Goal: Task Accomplishment & Management: Use online tool/utility

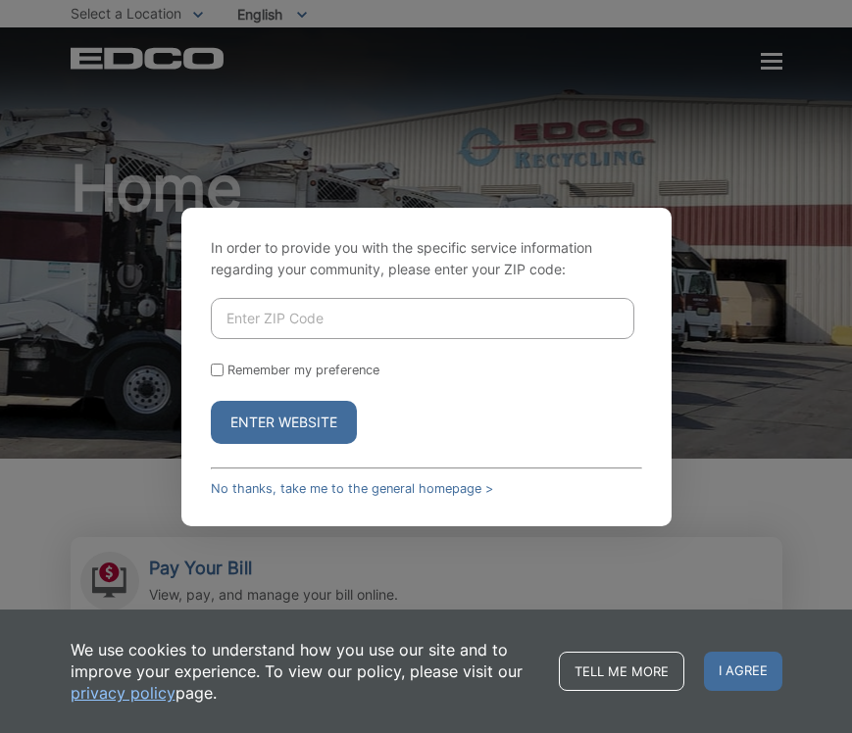
click at [294, 318] on input "Enter ZIP Code" at bounding box center [422, 318] width 423 height 41
type input "92040"
click at [283, 421] on button "Enter Website" at bounding box center [284, 422] width 146 height 43
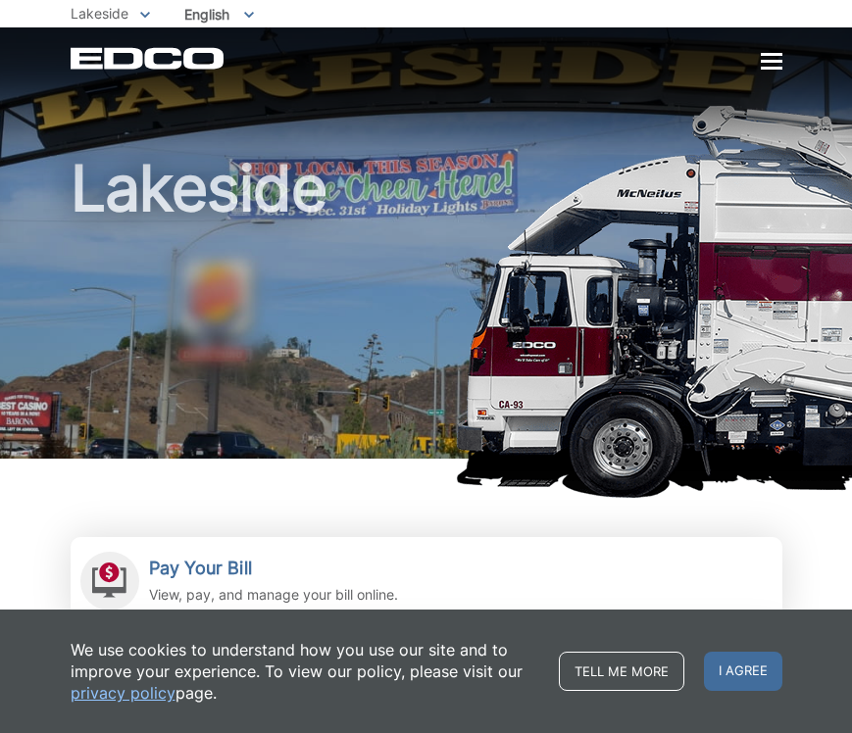
click at [769, 61] on div at bounding box center [772, 61] width 22 height 3
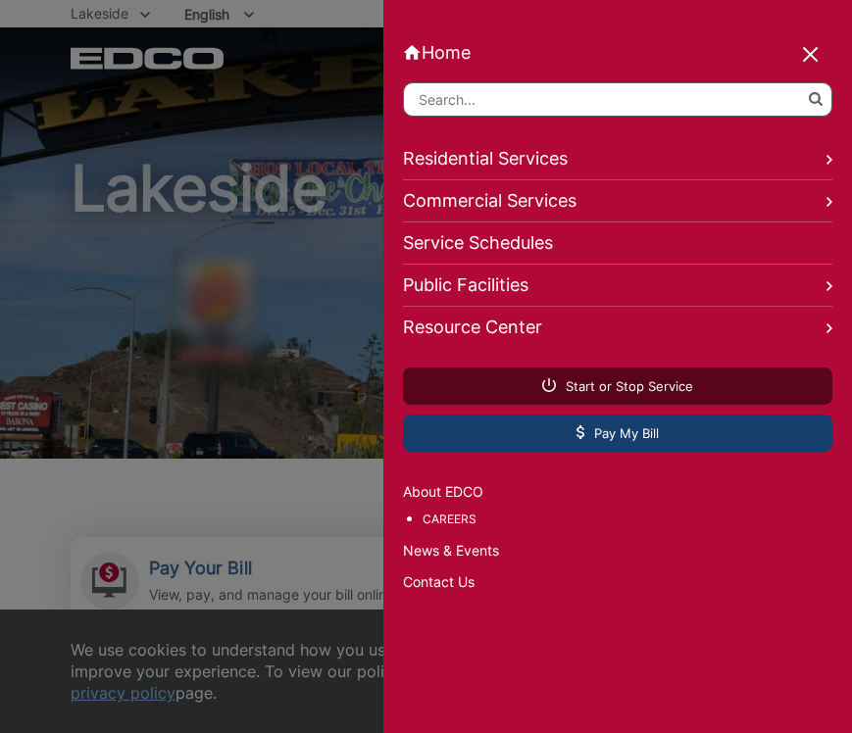
click at [517, 435] on link "Pay My Bill" at bounding box center [617, 433] width 429 height 37
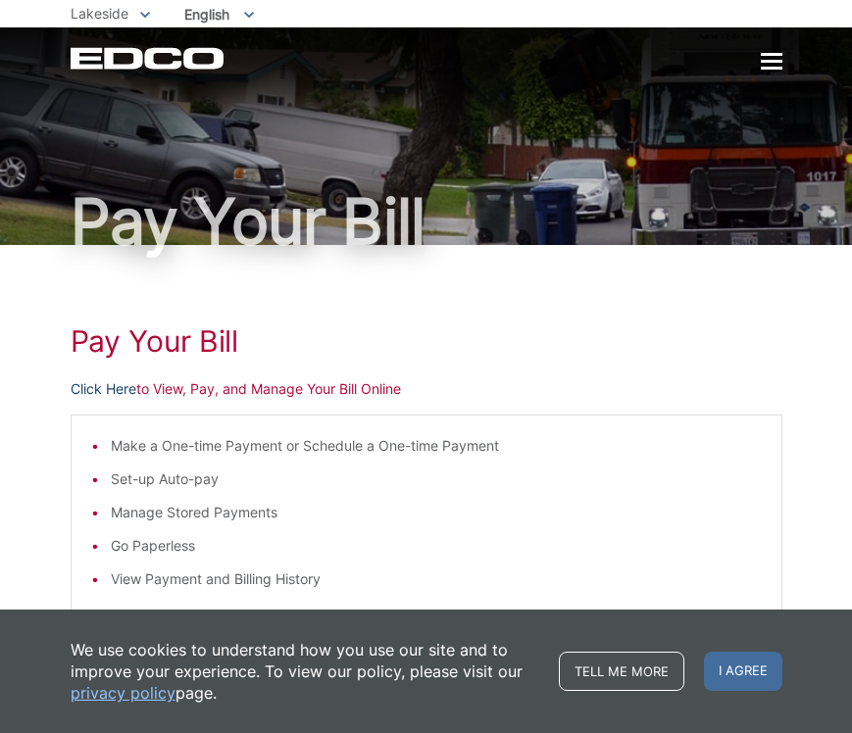
click at [118, 390] on link "Click Here" at bounding box center [104, 389] width 66 height 22
